Goal: Information Seeking & Learning: Learn about a topic

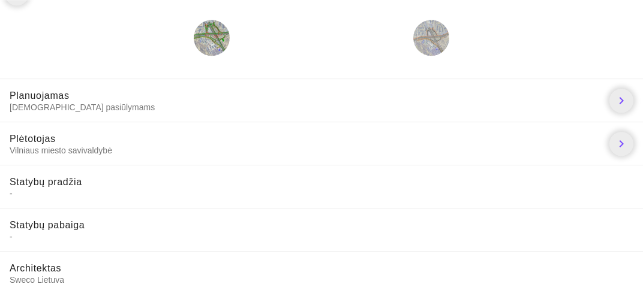
scroll to position [24, 0]
click at [619, 99] on icon "chevron_right" at bounding box center [621, 100] width 14 height 14
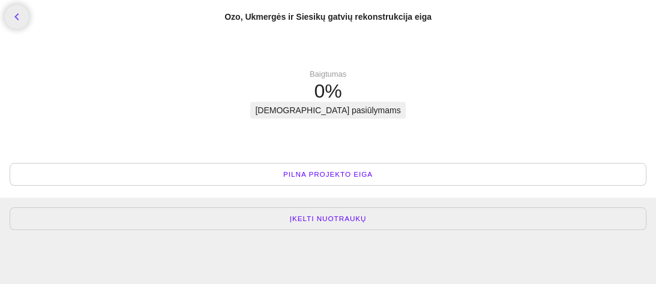
click at [299, 173] on span "Pilna projekto eiga" at bounding box center [327, 175] width 89 height 12
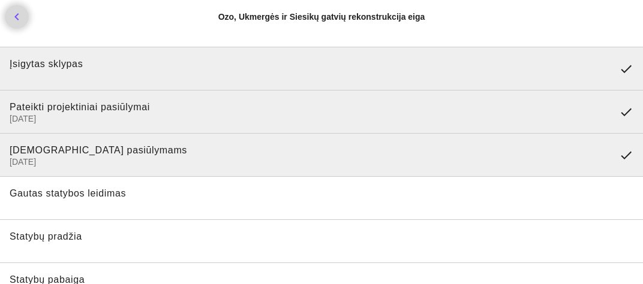
click at [14, 13] on icon "chevron_left" at bounding box center [17, 17] width 14 height 14
